Goal: Answer question/provide support: Share knowledge or assist other users

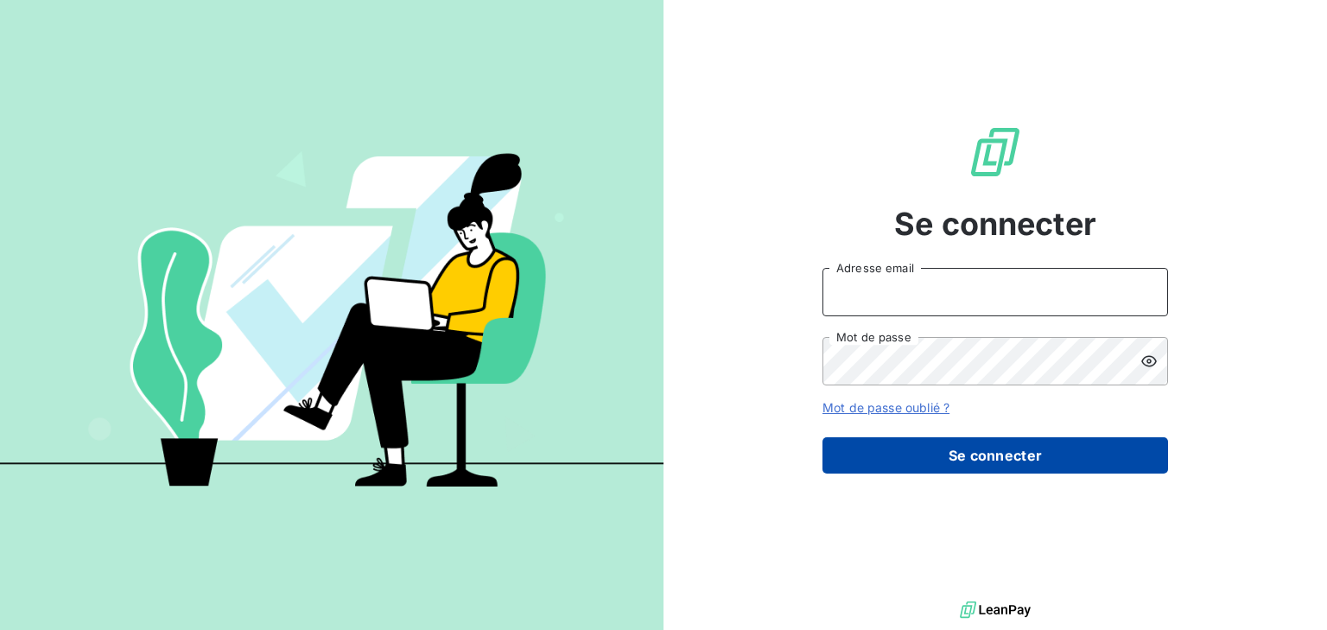
type input "facerbo@finaleasegroup.com"
click at [943, 461] on button "Se connecter" at bounding box center [996, 455] width 346 height 36
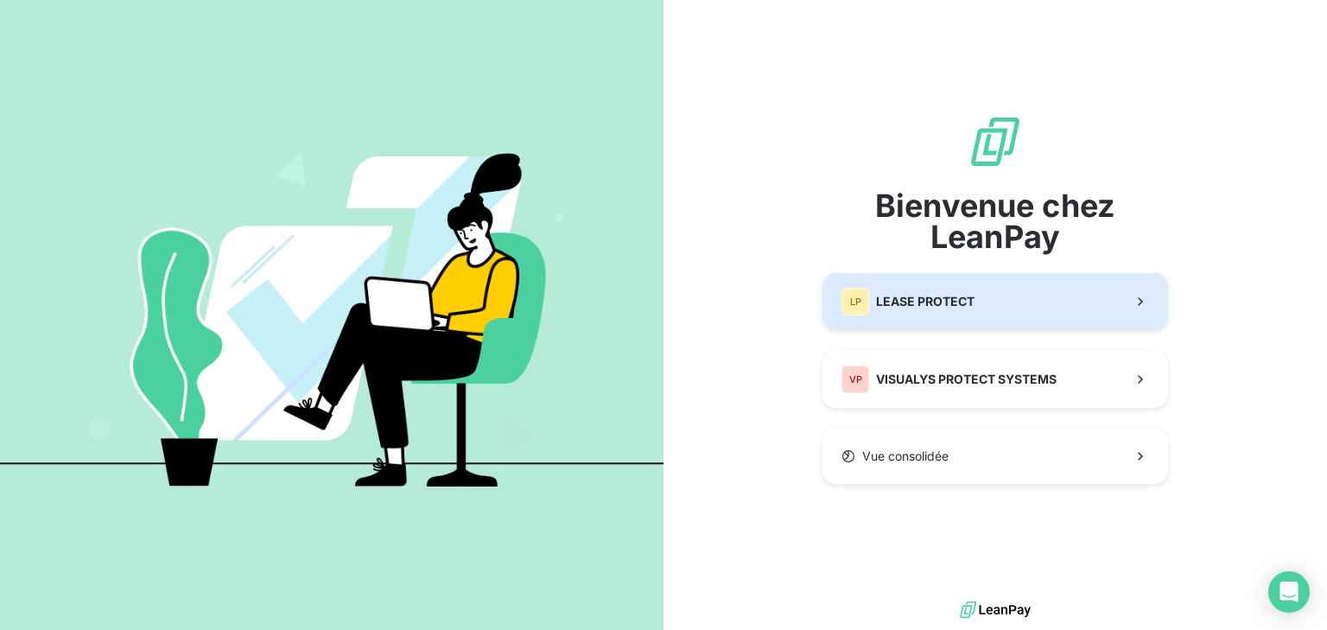
click at [1052, 311] on button "LP LEASE PROTECT" at bounding box center [996, 301] width 346 height 57
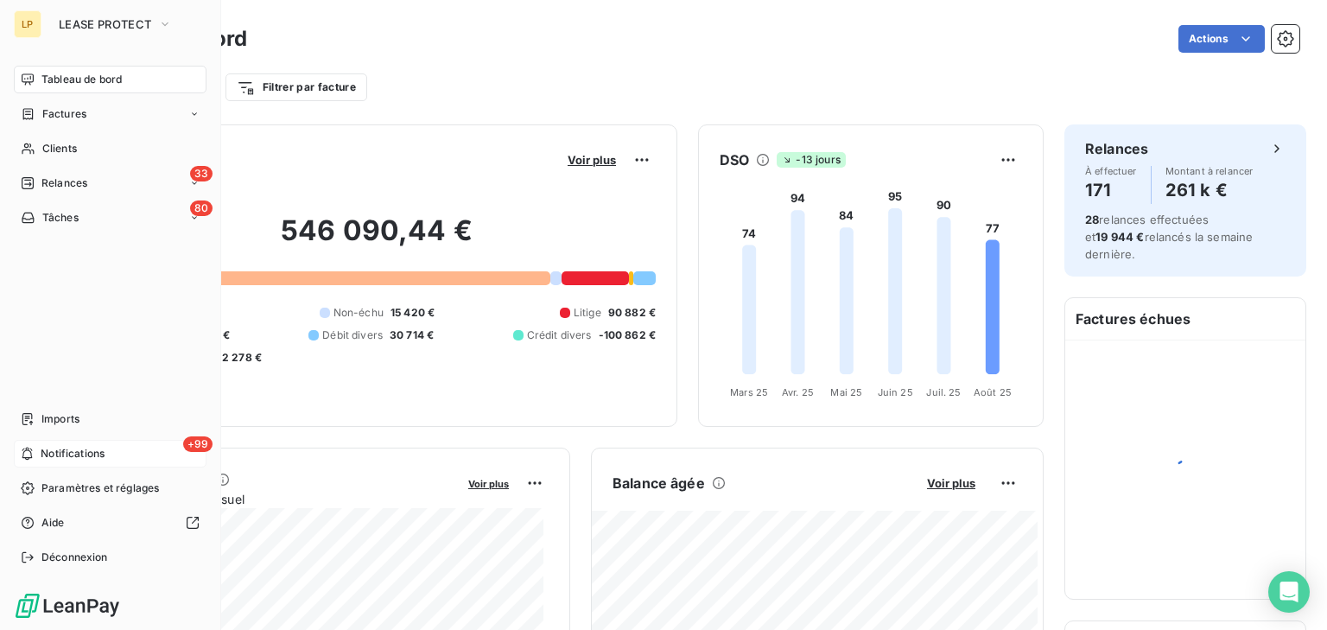
click at [68, 449] on span "Notifications" at bounding box center [73, 454] width 64 height 16
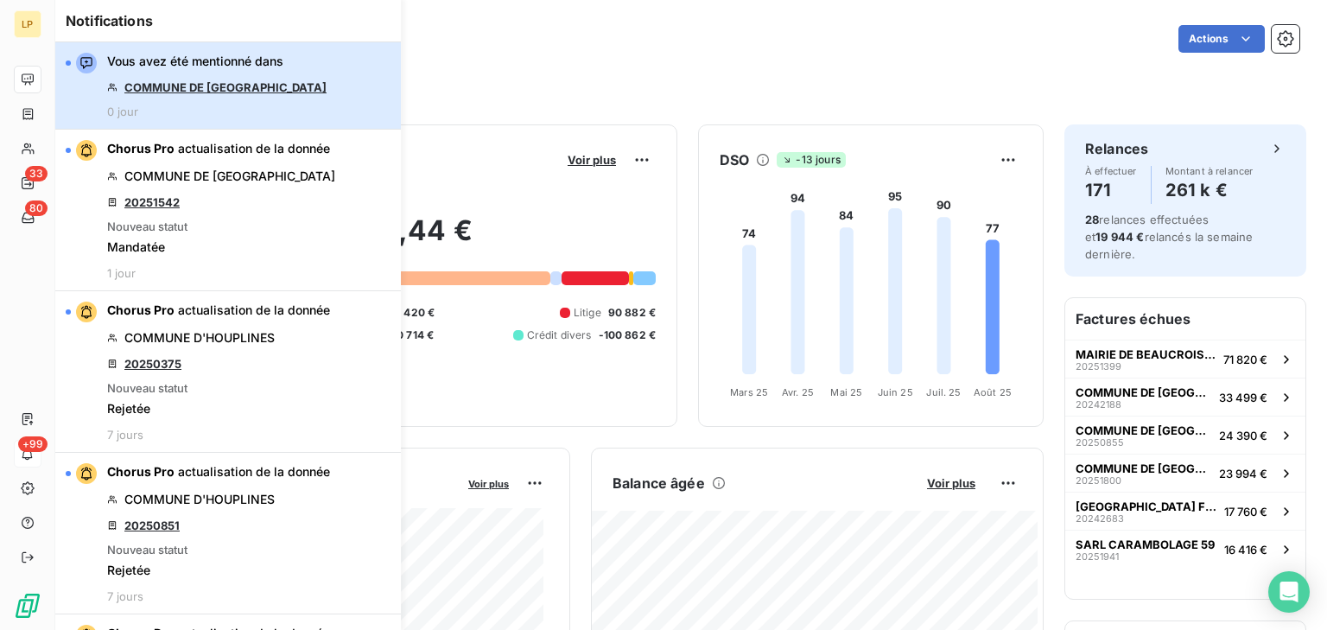
click at [207, 66] on span "Vous avez été mentionné dans" at bounding box center [195, 61] width 176 height 17
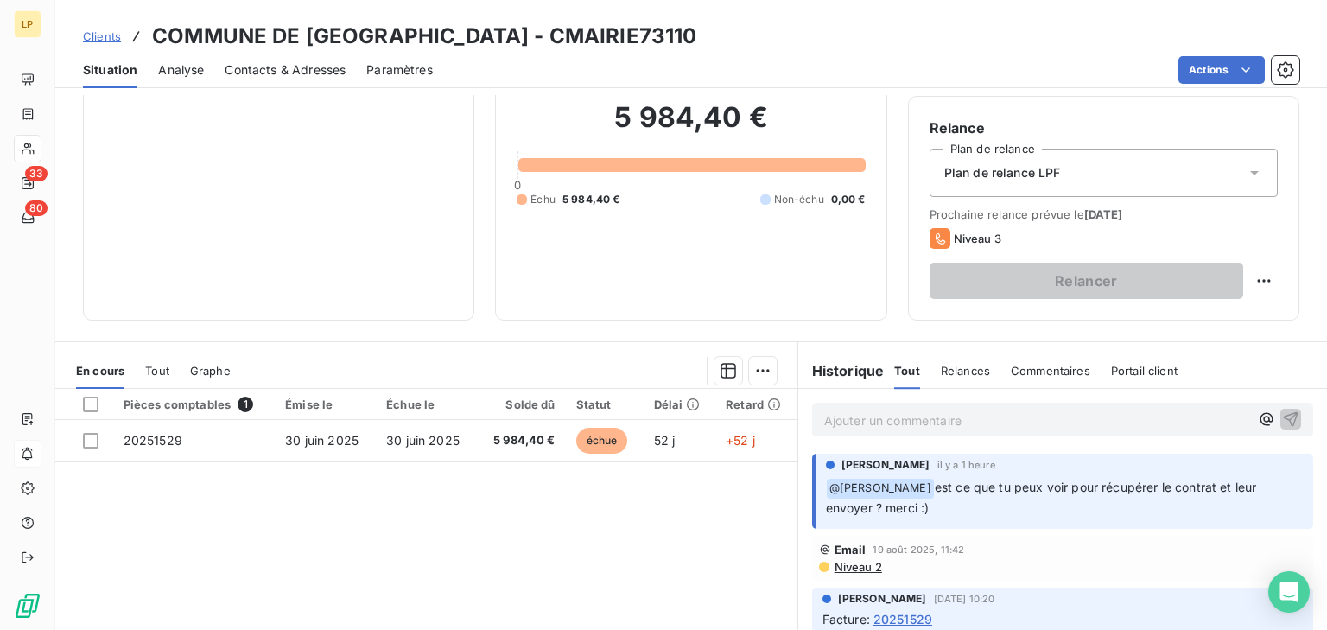
scroll to position [276, 0]
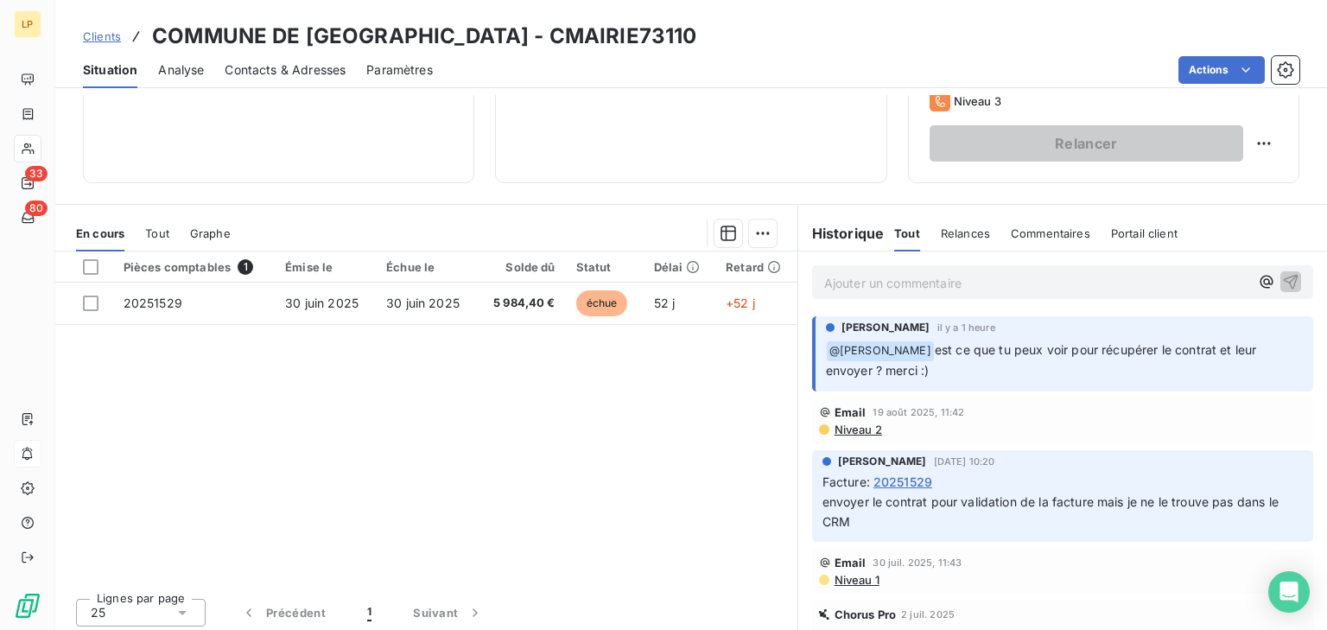
click at [950, 364] on p "﻿ @ [PERSON_NAME] est ce que tu peux voir pour récupérer le contrat et leur env…" at bounding box center [1064, 360] width 477 height 41
click at [895, 347] on span "@ [PERSON_NAME]" at bounding box center [880, 351] width 107 height 20
click at [995, 346] on span "est ce que tu peux voir pour récupérer le contrat et leur envoyer ? merci :)" at bounding box center [1043, 359] width 435 height 35
drag, startPoint x: 581, startPoint y: 31, endPoint x: 632, endPoint y: 27, distance: 51.2
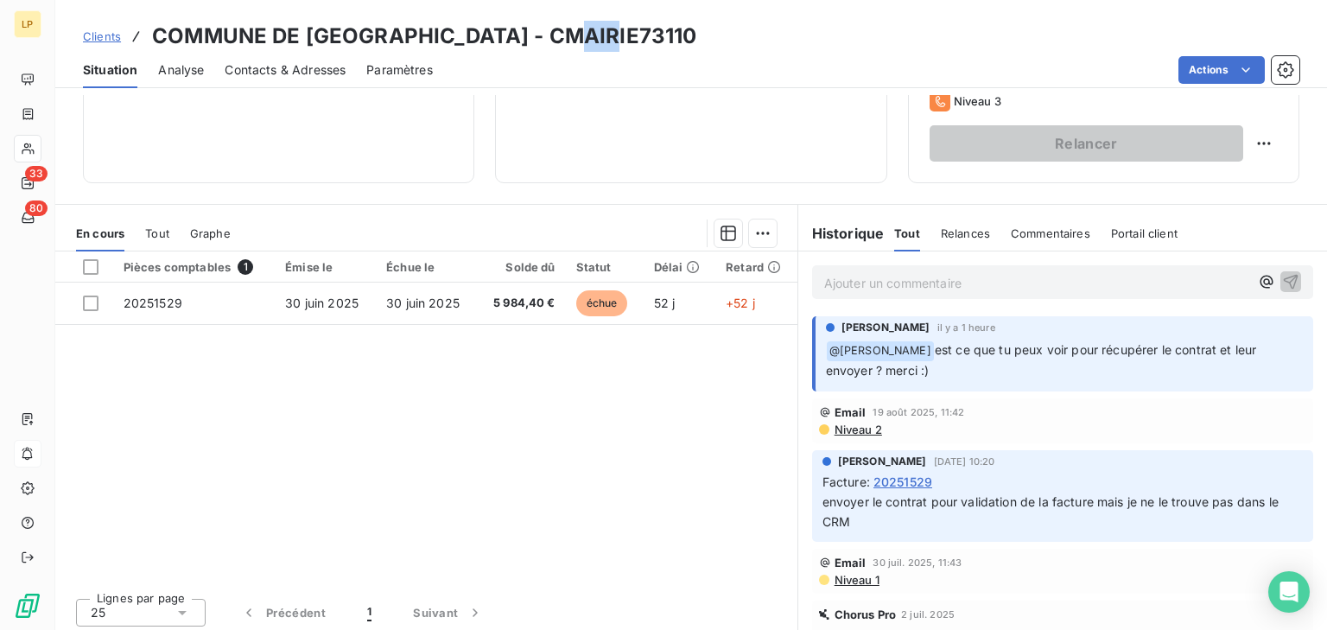
click at [632, 27] on h3 "COMMUNE DE [GEOGRAPHIC_DATA] - CMAIRIE73110" at bounding box center [424, 36] width 544 height 31
click at [753, 28] on div "Clients COMMUNE DE [GEOGRAPHIC_DATA] - CMAIRIE73110" at bounding box center [691, 36] width 1272 height 31
drag, startPoint x: 735, startPoint y: 39, endPoint x: 598, endPoint y: 37, distance: 137.4
click at [598, 37] on div "Clients COMMUNE DE [GEOGRAPHIC_DATA] - CMAIRIE73110" at bounding box center [691, 36] width 1272 height 31
click at [588, 32] on h3 "COMMUNE DE [GEOGRAPHIC_DATA] - CMAIRIE73110" at bounding box center [424, 36] width 544 height 31
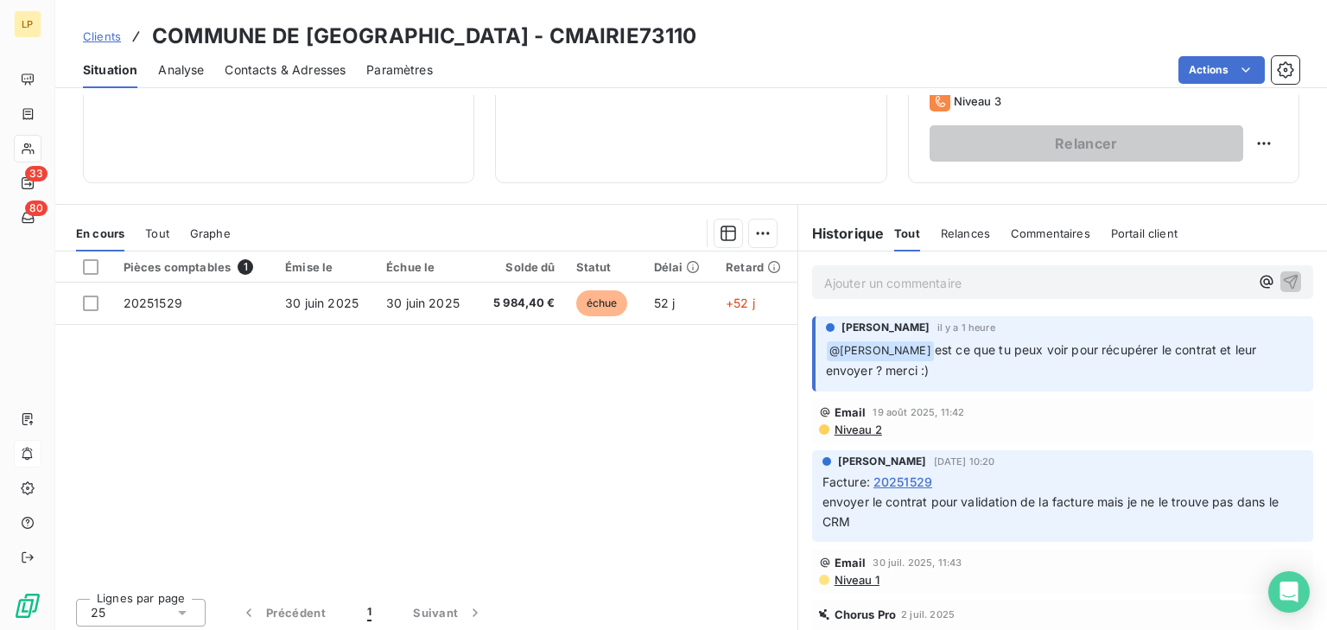
click at [588, 32] on h3 "COMMUNE DE [GEOGRAPHIC_DATA] - CMAIRIE73110" at bounding box center [424, 36] width 544 height 31
copy h3 "CMAIRIE73110"
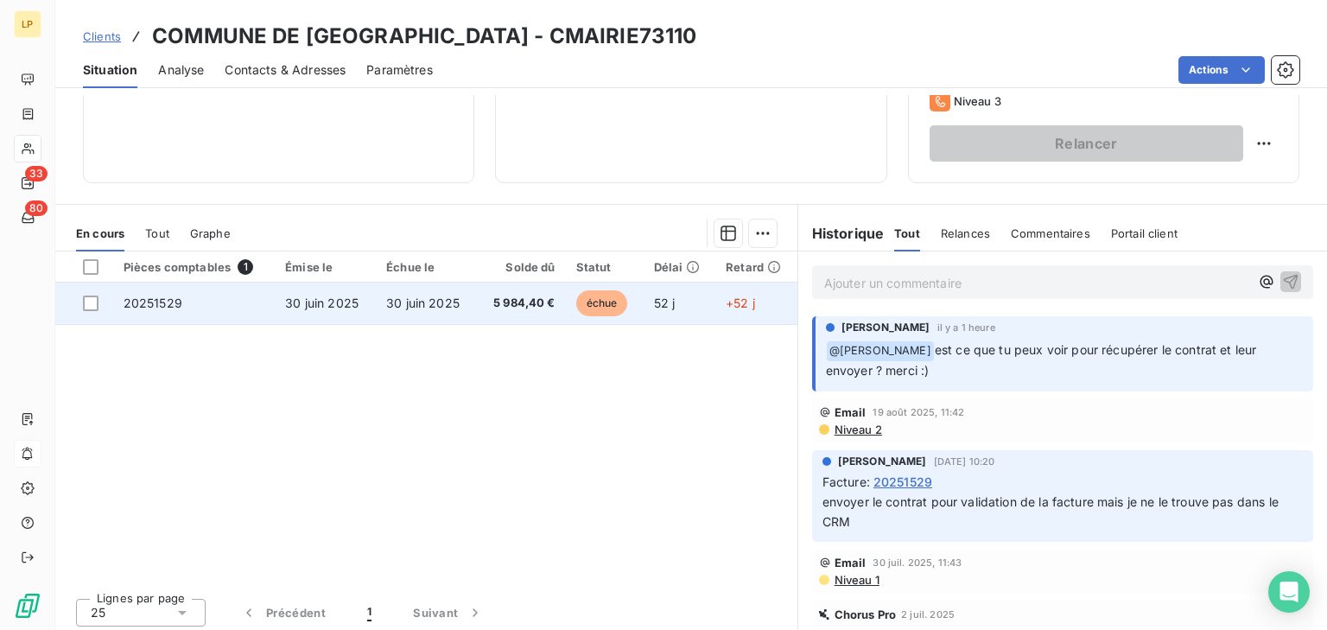
click at [477, 294] on td "5 984,40 €" at bounding box center [521, 303] width 89 height 41
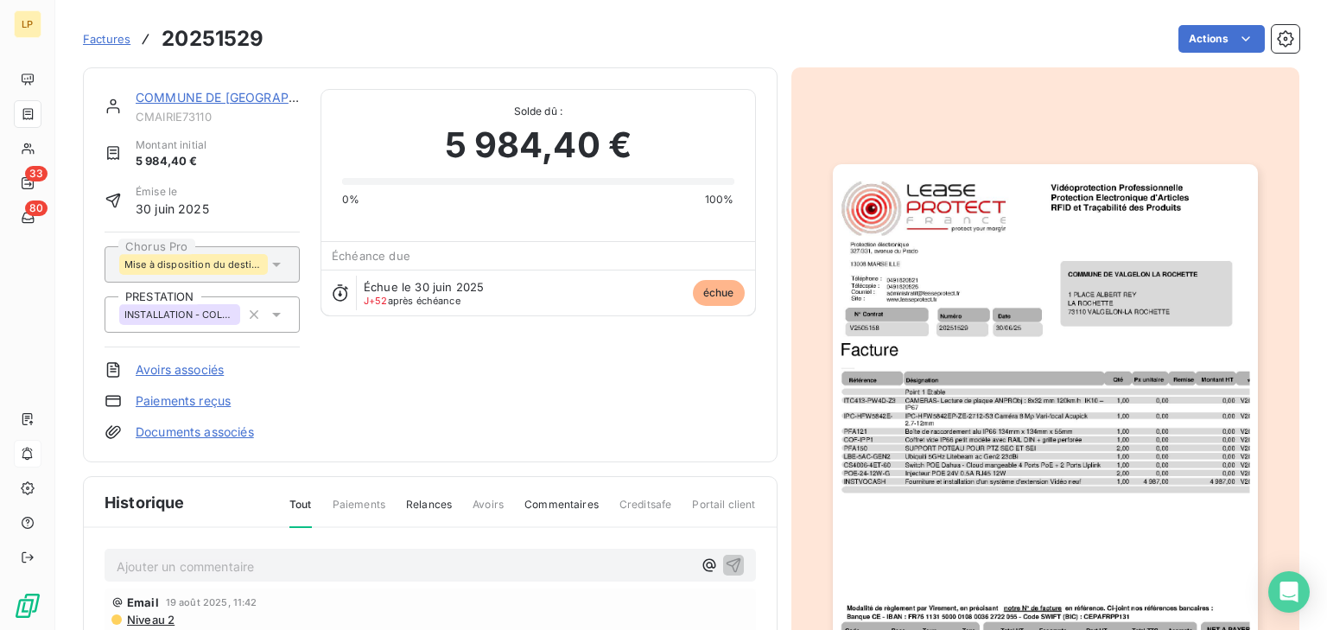
click at [963, 451] on img "button" at bounding box center [1045, 464] width 425 height 600
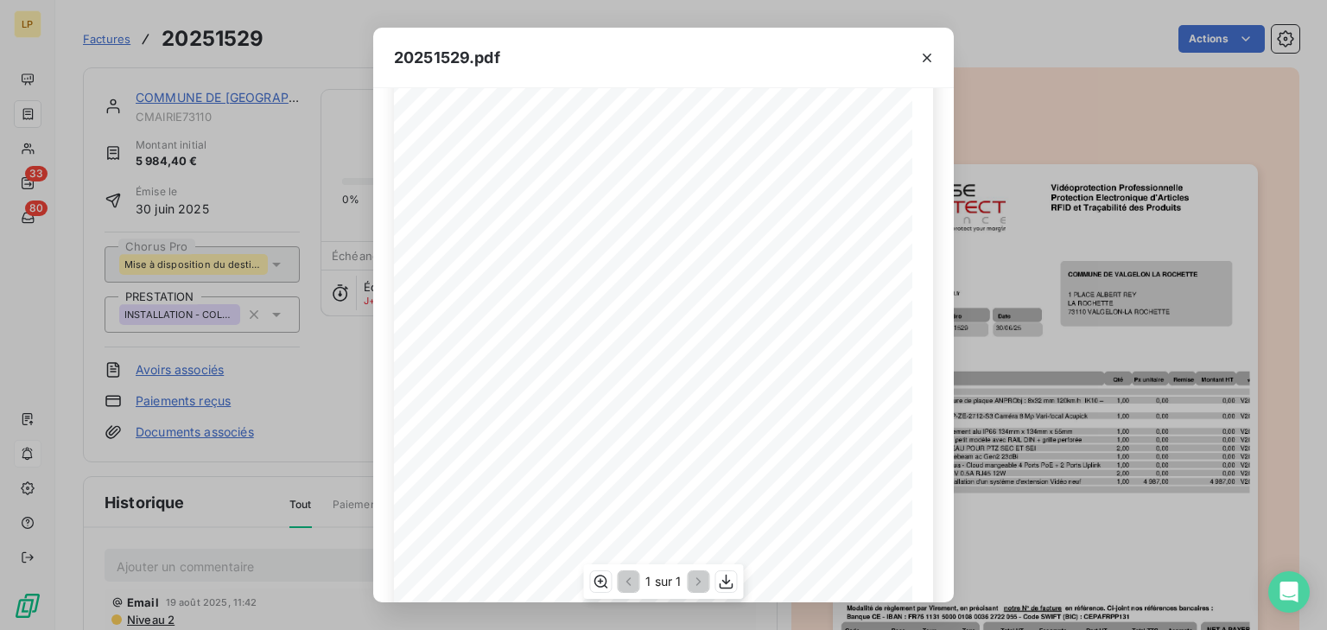
scroll to position [259, 0]
click at [1127, 430] on div "20251529.pdf N° Contrat Numéro 20251529 [DATE] V2505158 Date Protection électro…" at bounding box center [663, 315] width 1327 height 630
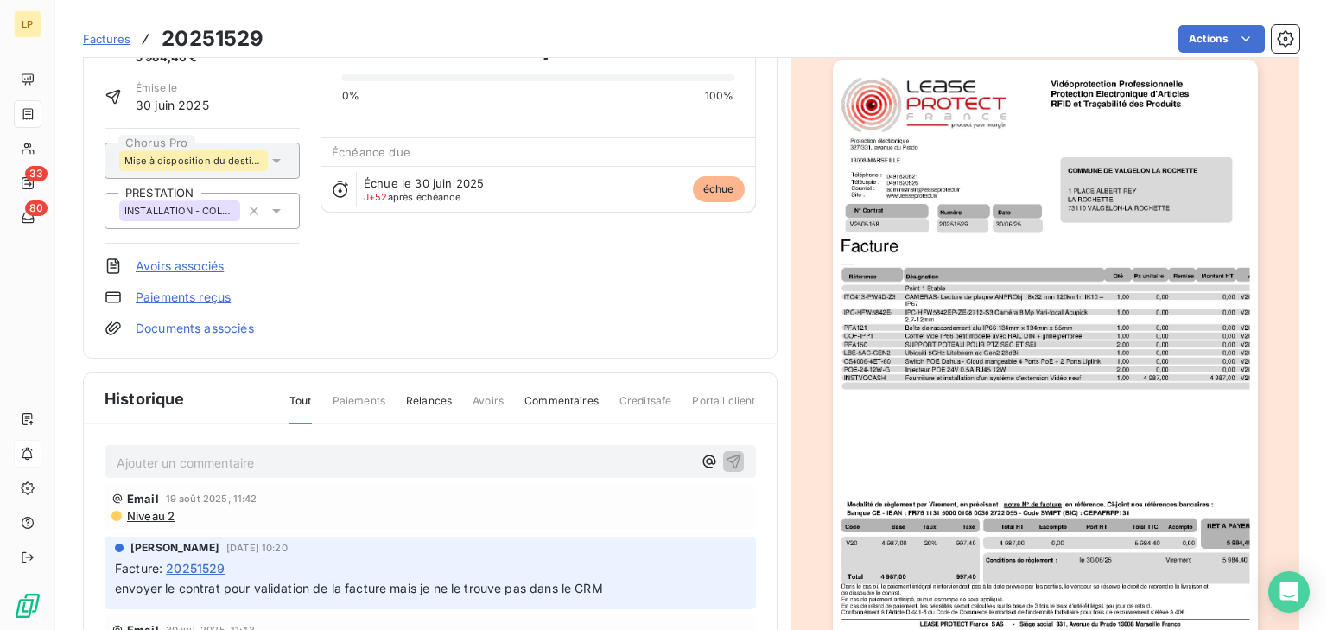
scroll to position [0, 0]
